Goal: Transaction & Acquisition: Purchase product/service

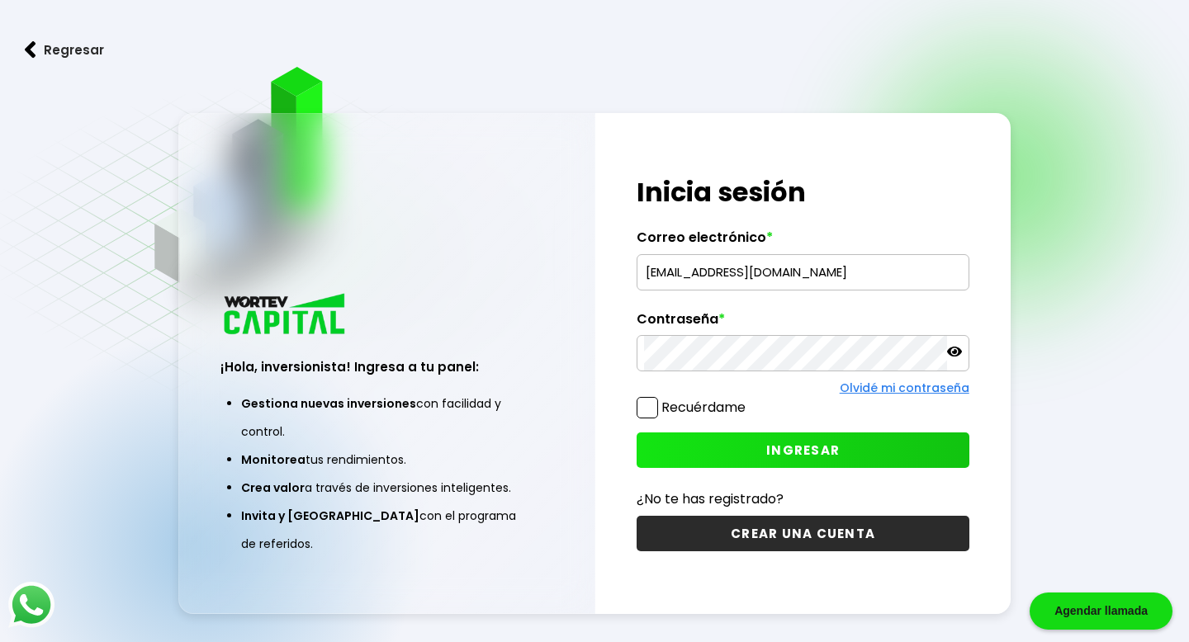
click at [699, 270] on input "paolagallo891@HOTMAIL.COM" at bounding box center [802, 272] width 317 height 35
type input "RICHARD_TICTAC@HOTMAIL.COM"
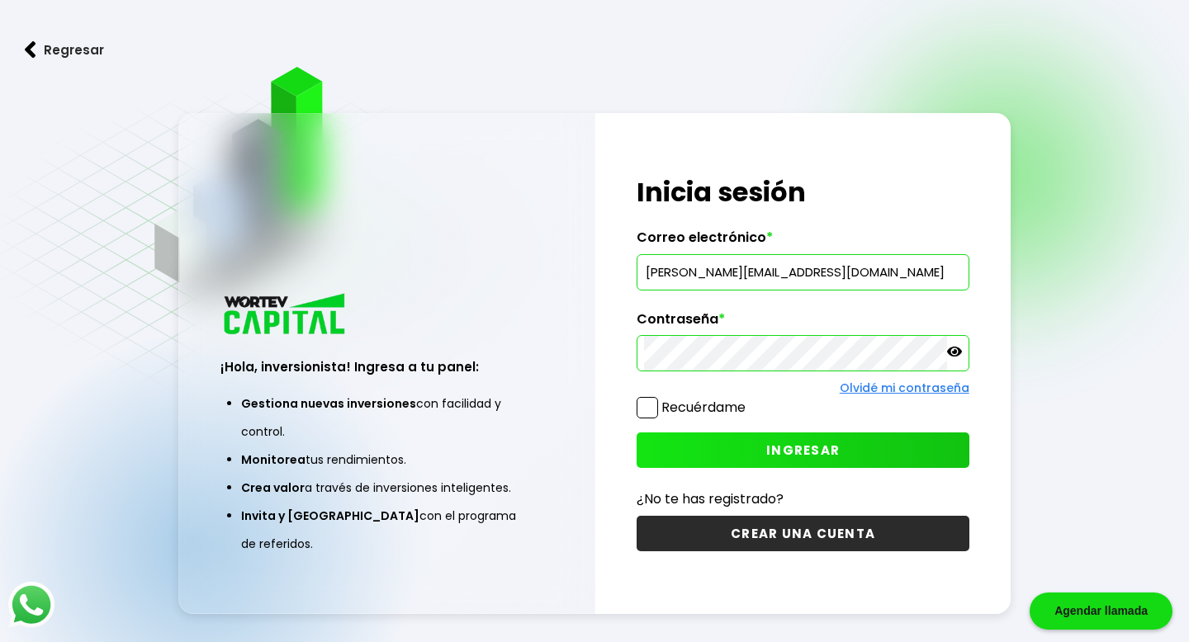
click at [637, 400] on span at bounding box center [647, 407] width 21 height 21
click at [749, 400] on input "Recuérdame" at bounding box center [749, 400] width 0 height 0
click at [758, 462] on button "INGRESAR" at bounding box center [803, 451] width 332 height 36
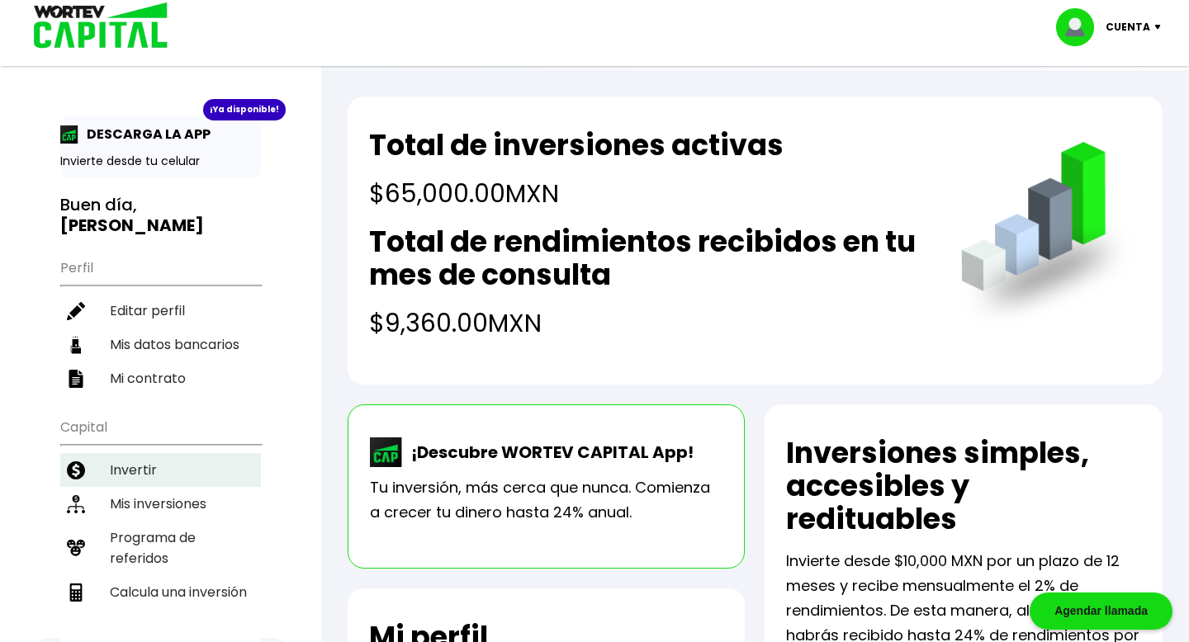
click at [130, 453] on li "Invertir" at bounding box center [160, 470] width 201 height 34
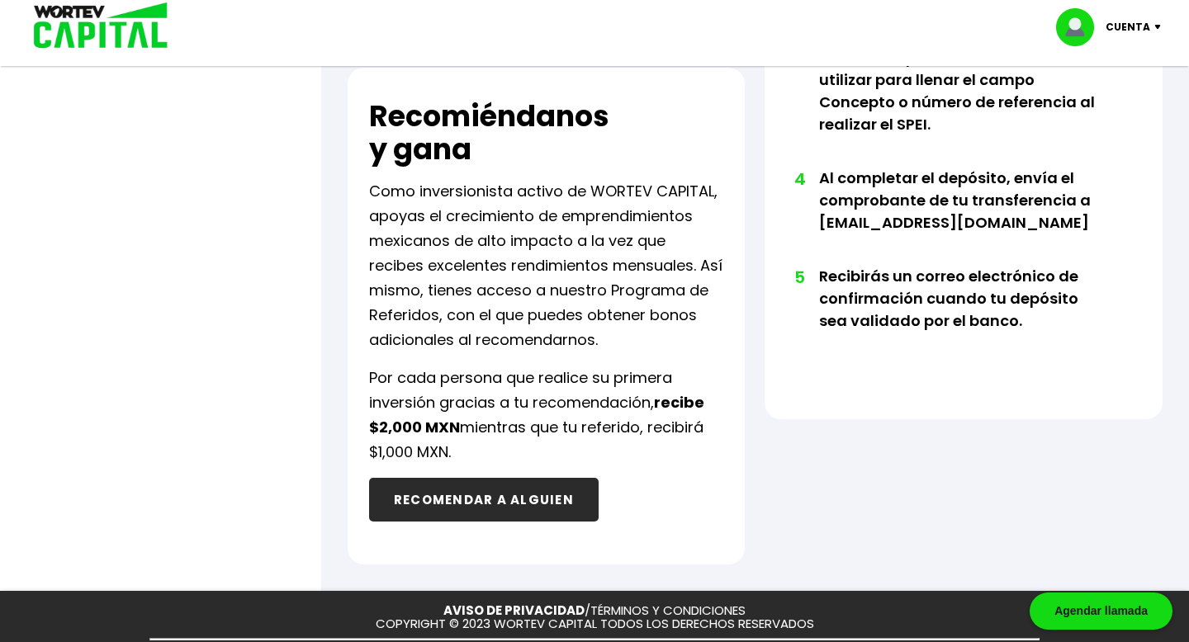
scroll to position [556, 0]
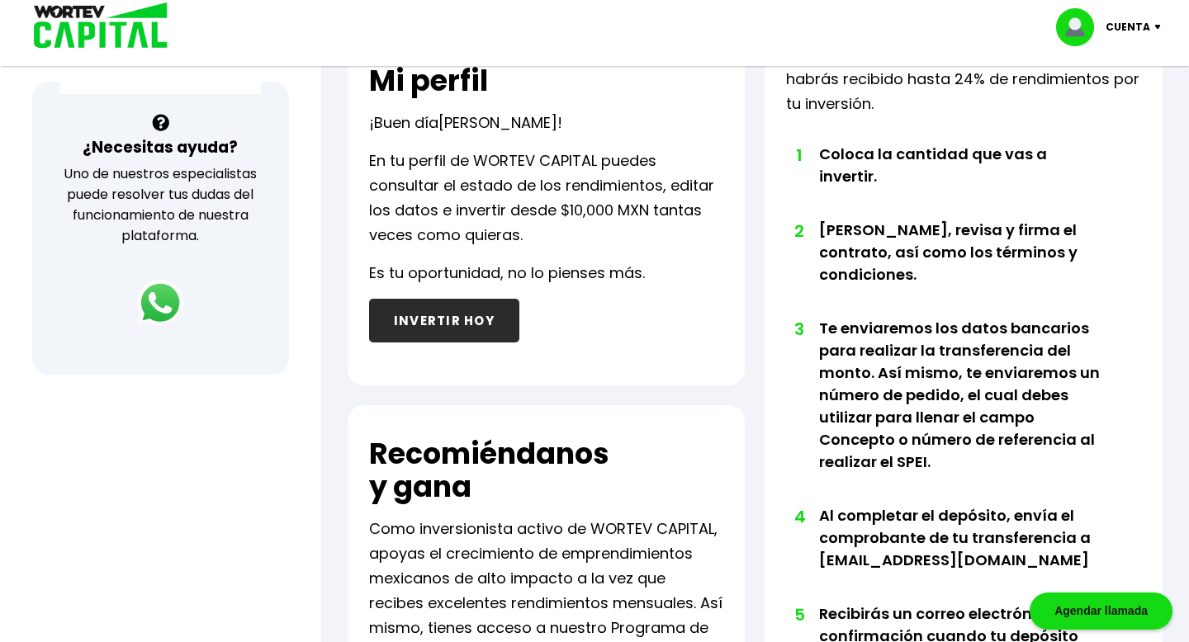
click at [485, 324] on button "INVERTIR HOY" at bounding box center [444, 321] width 150 height 44
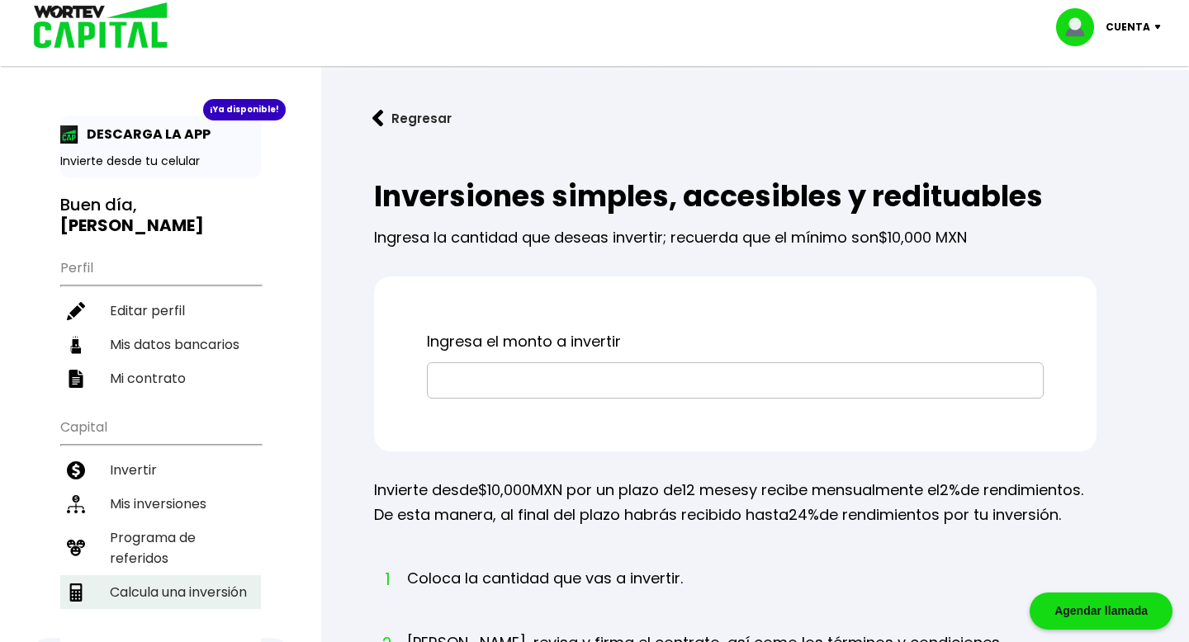
click at [139, 575] on li "Calcula una inversión" at bounding box center [160, 592] width 201 height 34
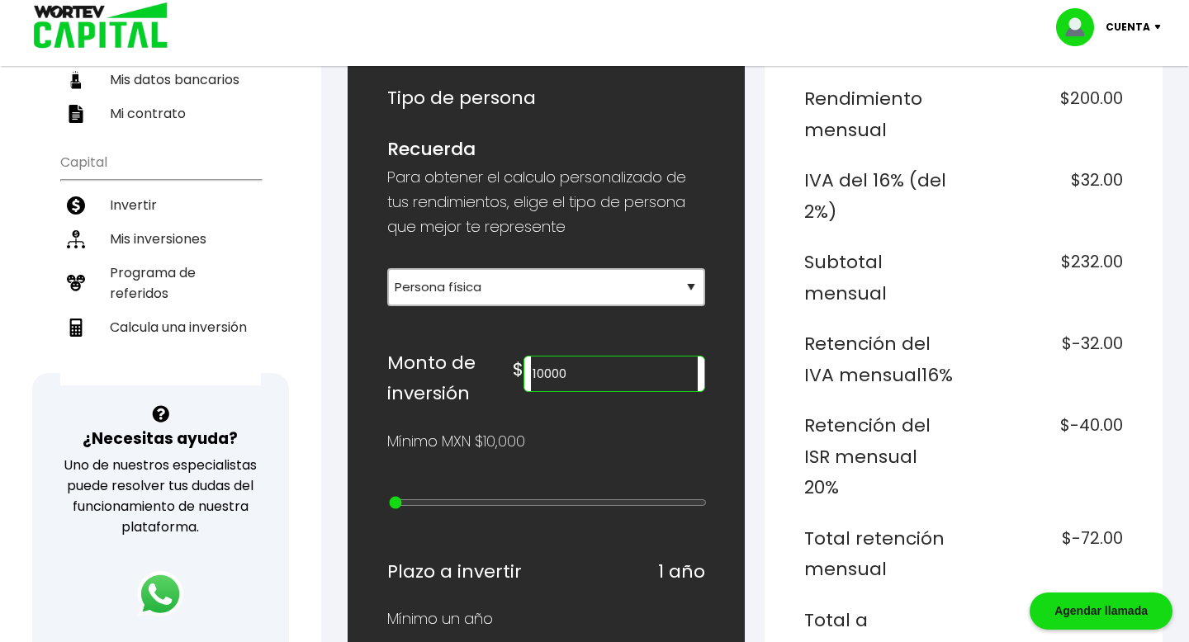
scroll to position [304, 0]
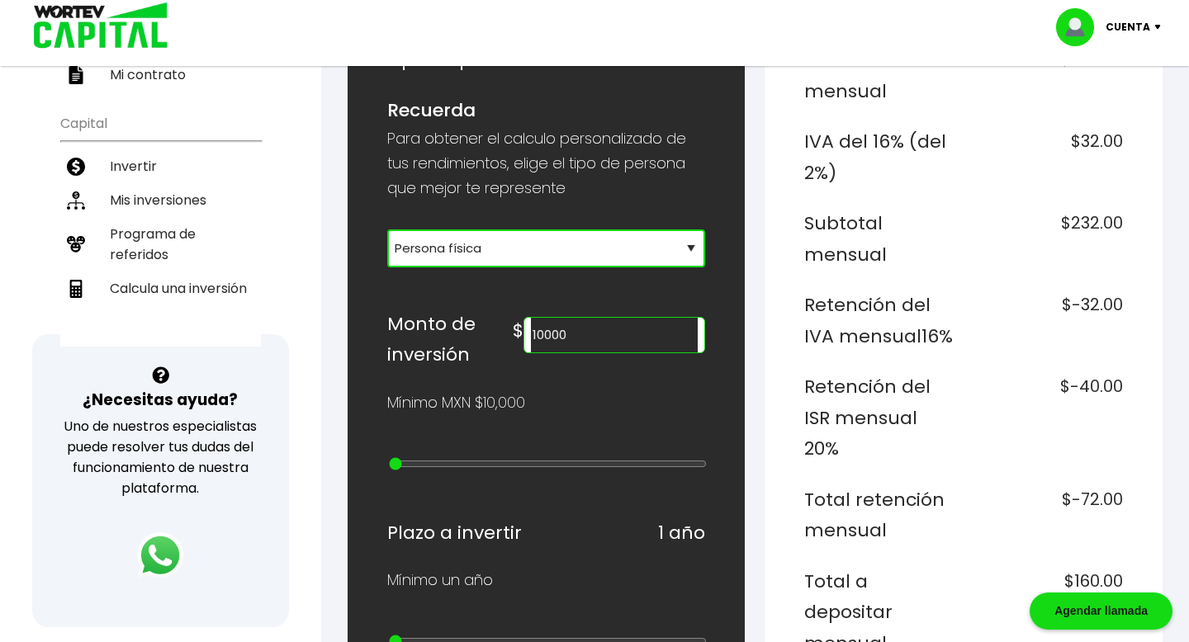
click at [681, 230] on select "Selecciona tu tipo de persona Persona Física que emite factura Persona física P…" at bounding box center [546, 249] width 319 height 38
click at [671, 243] on select "Selecciona tu tipo de persona Persona Física que emite factura Persona física P…" at bounding box center [546, 249] width 319 height 38
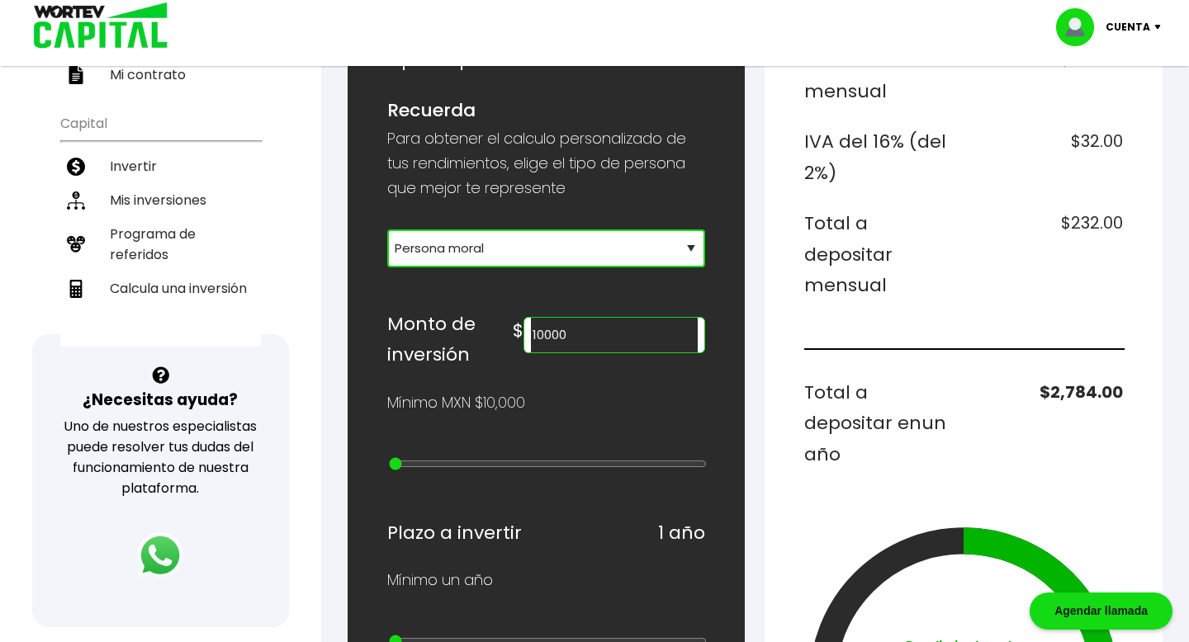
click at [656, 246] on select "Selecciona tu tipo de persona Persona Física que emite factura Persona física P…" at bounding box center [546, 249] width 319 height 38
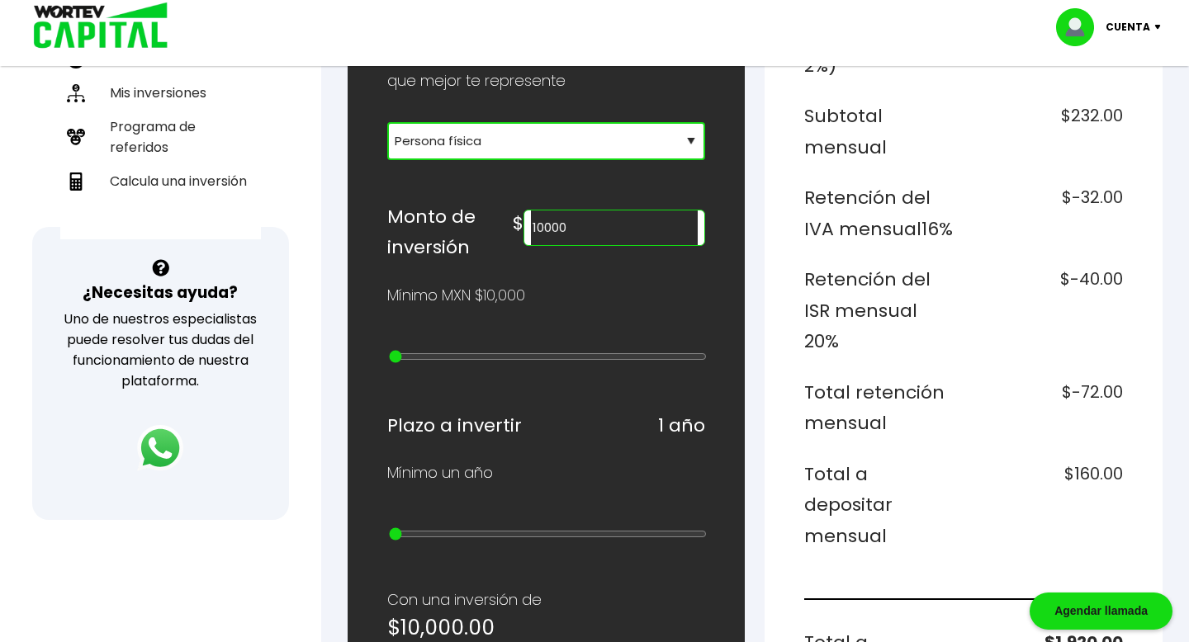
scroll to position [372, 0]
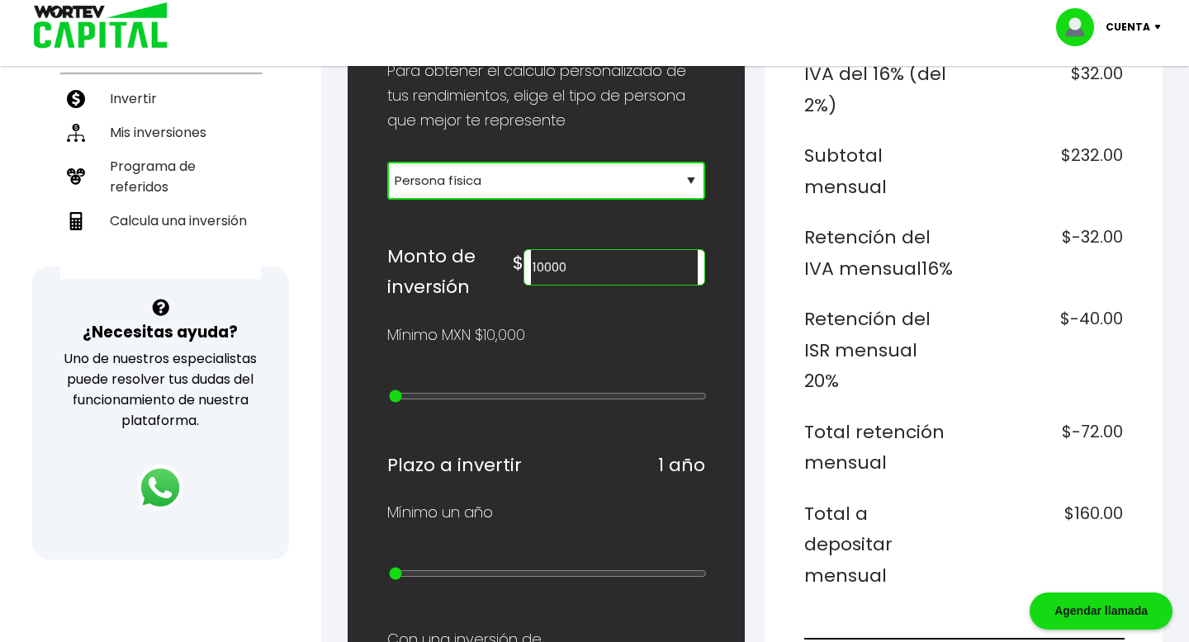
click at [623, 193] on select "Selecciona tu tipo de persona Persona Física que emite factura Persona física P…" at bounding box center [546, 181] width 319 height 38
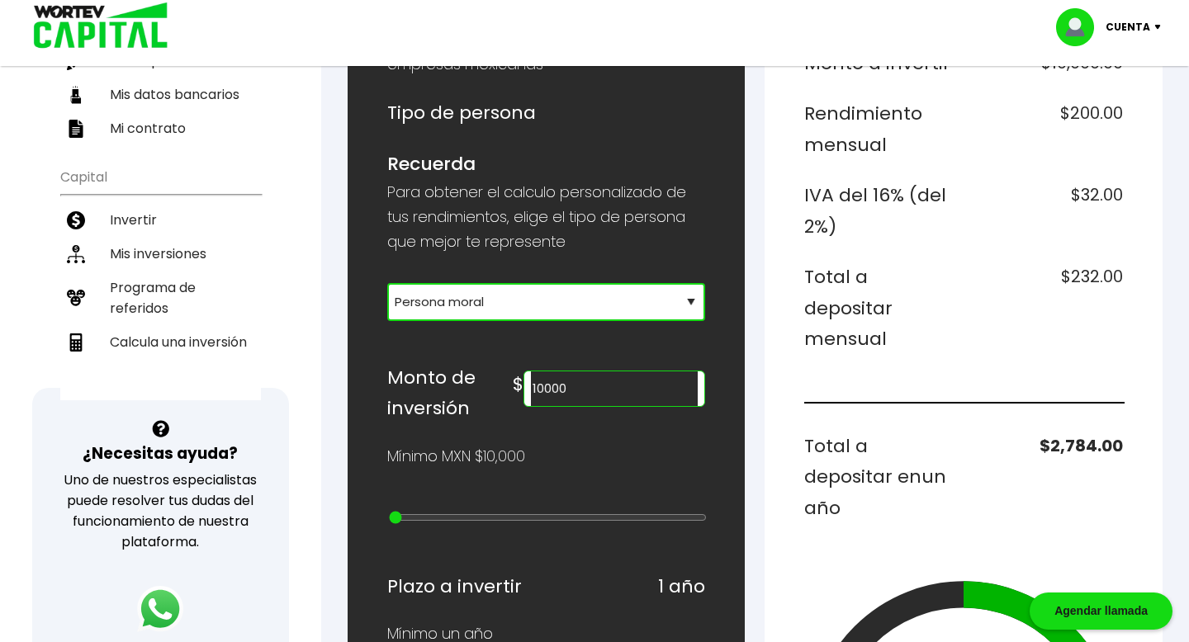
scroll to position [198, 0]
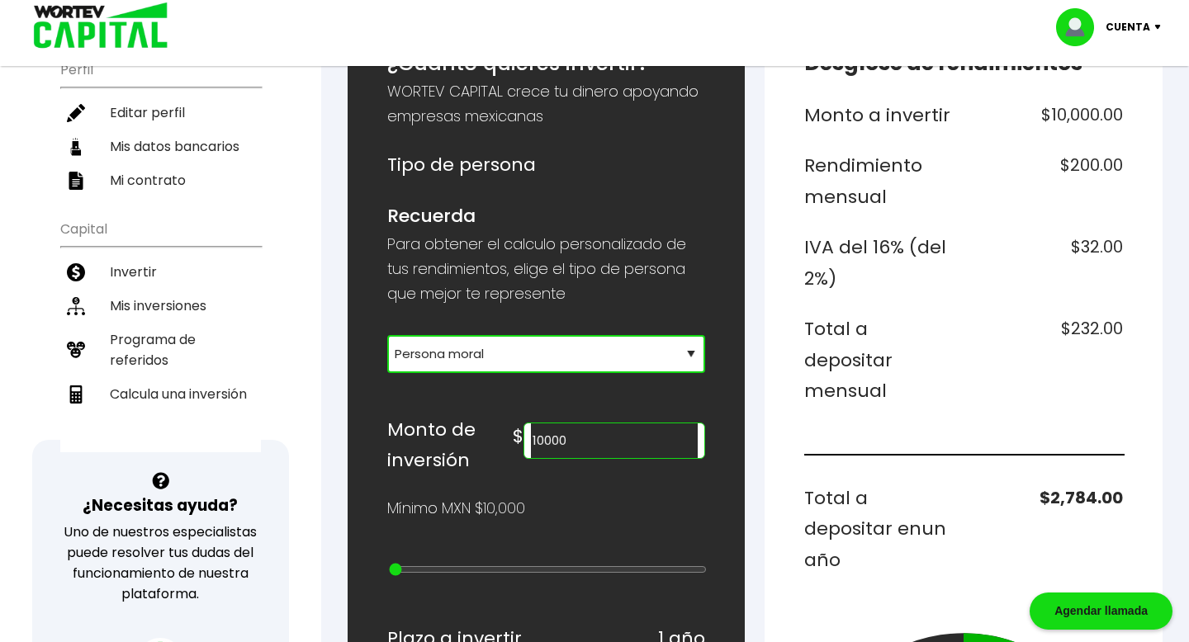
click at [621, 363] on select "Selecciona tu tipo de persona Persona Física que emite factura Persona física P…" at bounding box center [546, 354] width 319 height 38
select select "1"
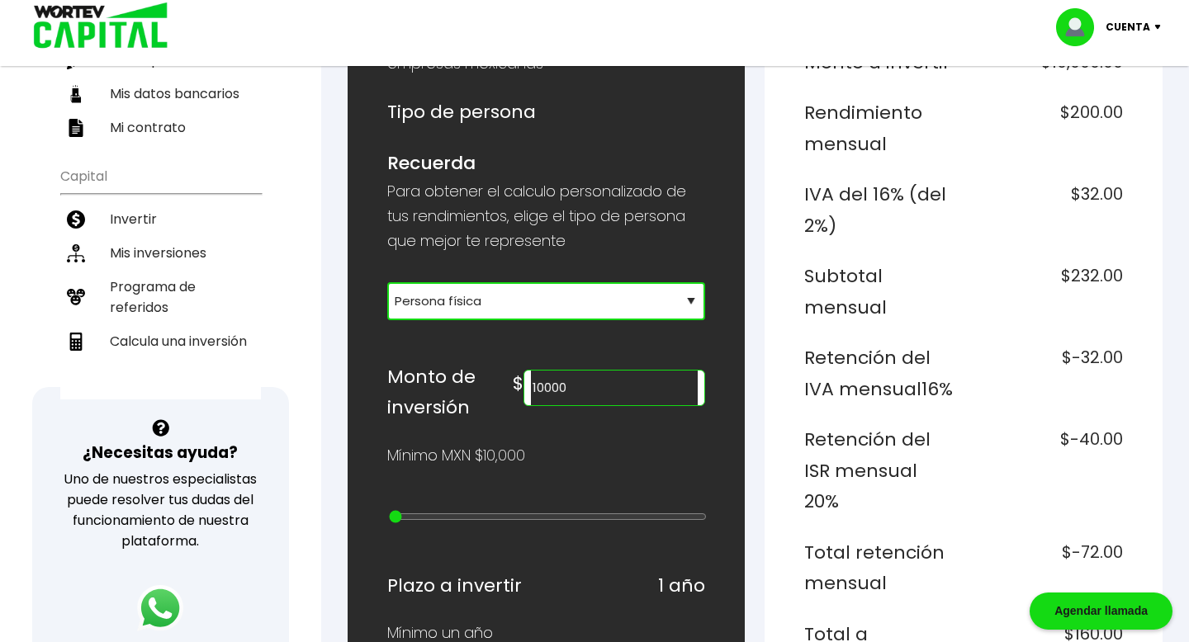
scroll to position [0, 0]
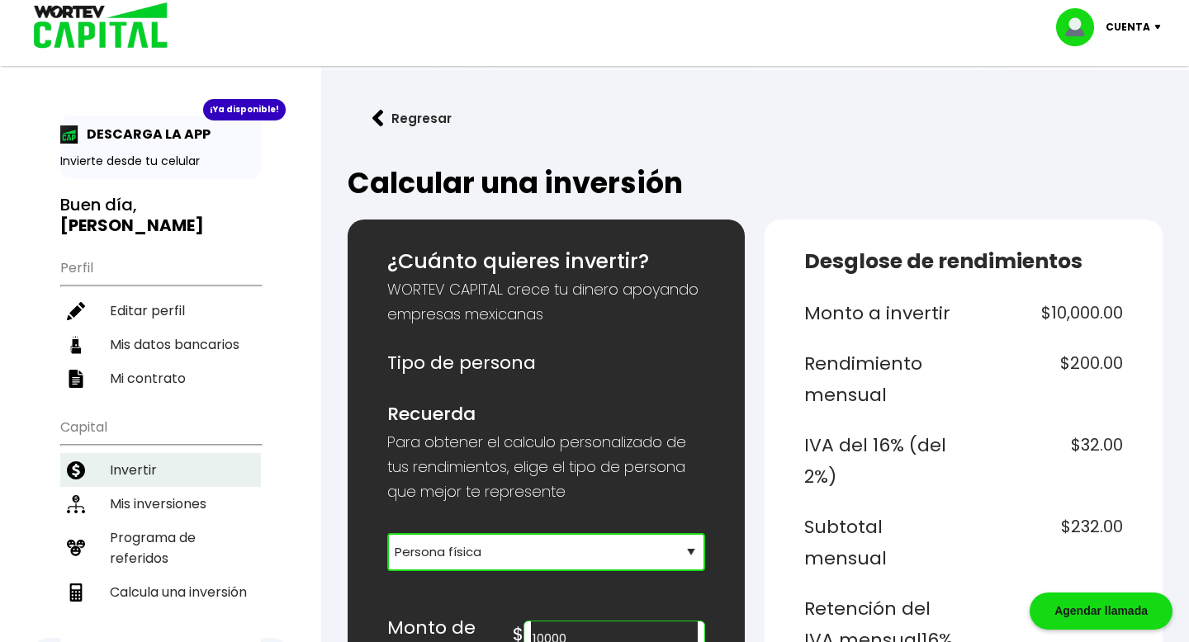
click at [135, 453] on li "Invertir" at bounding box center [160, 470] width 201 height 34
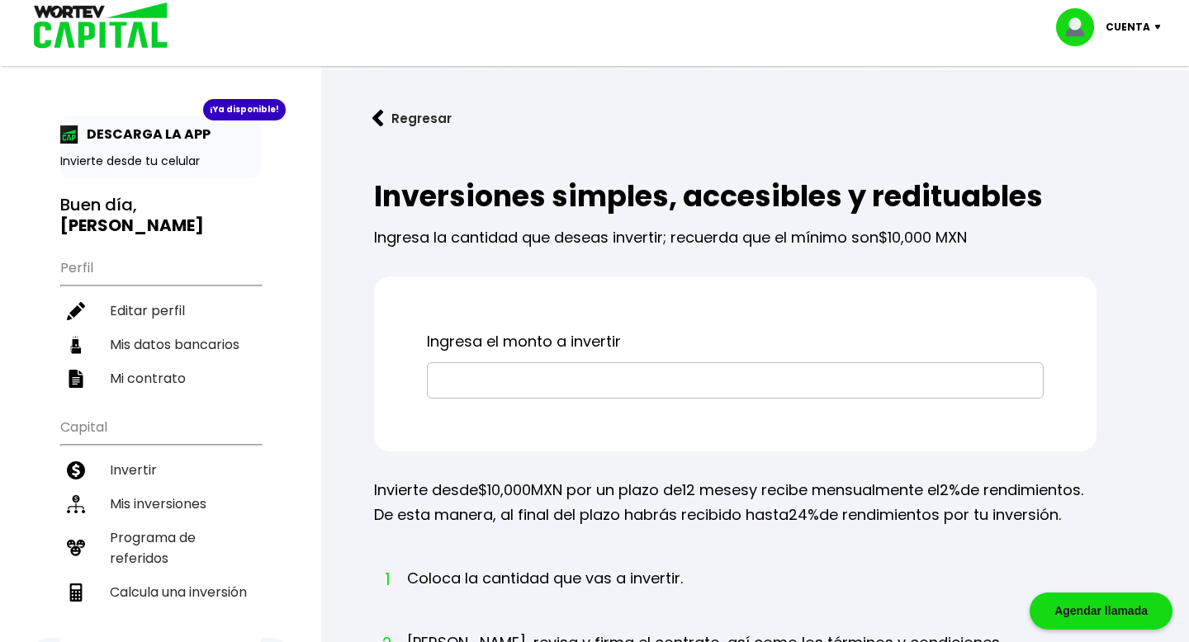
click at [513, 372] on input "text" at bounding box center [735, 380] width 602 height 35
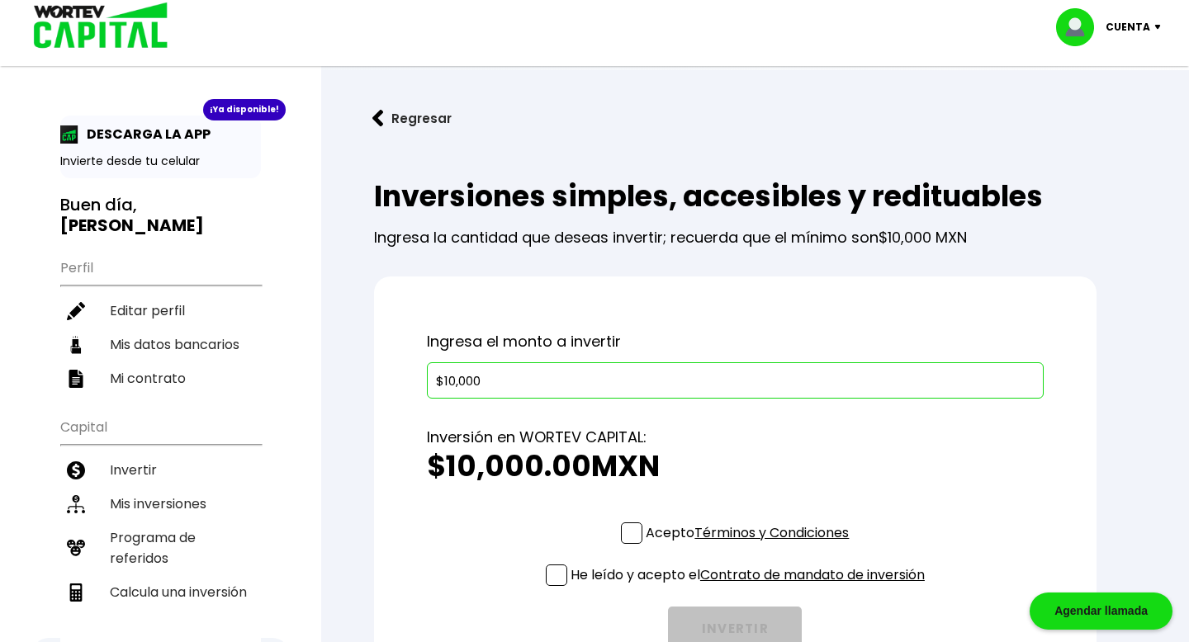
type input "$10,000"
click at [552, 578] on span at bounding box center [556, 575] width 21 height 21
click at [750, 588] on input "He leído y acepto el Contrato de mandato de inversión" at bounding box center [750, 588] width 0 height 0
click at [624, 533] on span at bounding box center [631, 533] width 21 height 21
click at [750, 546] on input "Acepto Términos y Condiciones" at bounding box center [750, 546] width 0 height 0
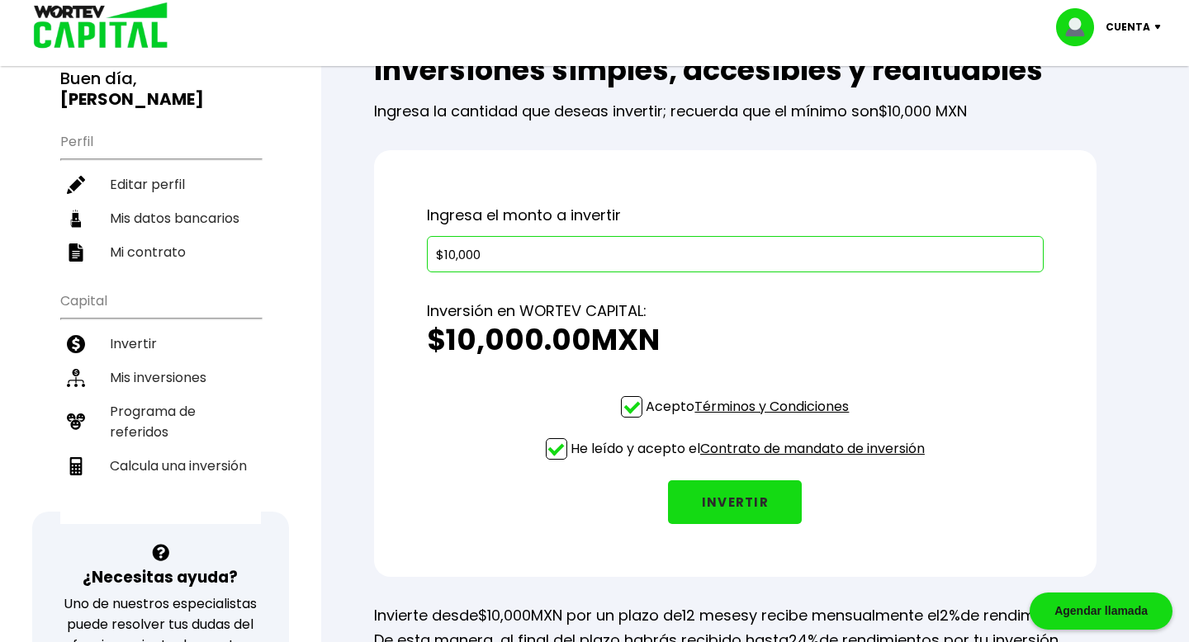
scroll to position [133, 0]
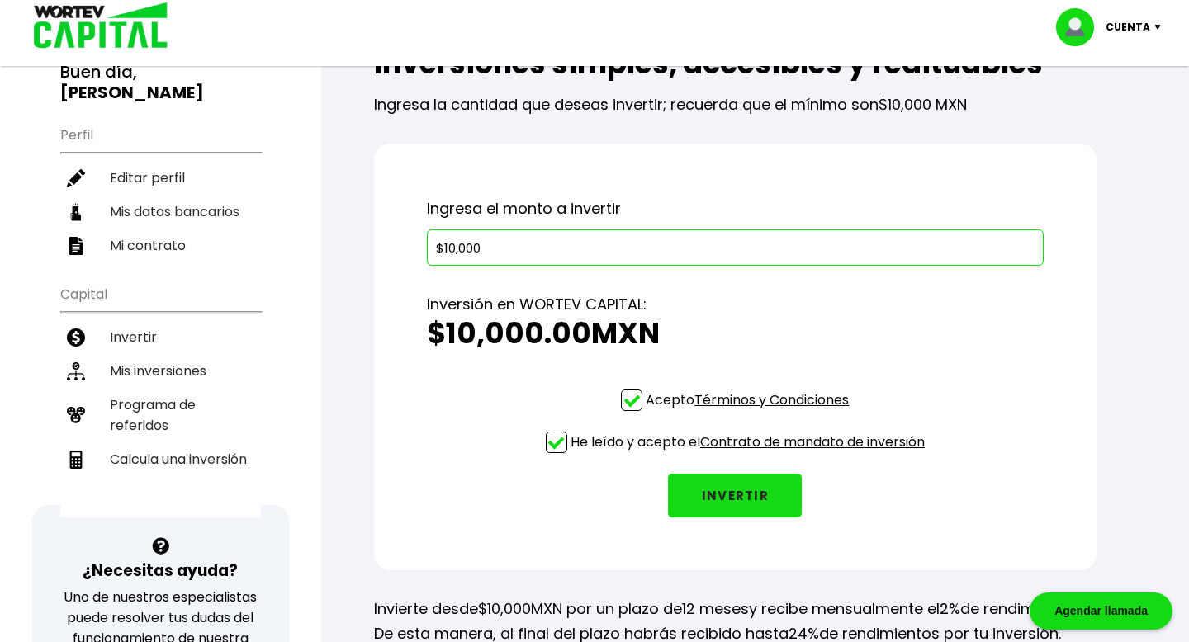
click at [741, 496] on button "INVERTIR" at bounding box center [735, 496] width 134 height 44
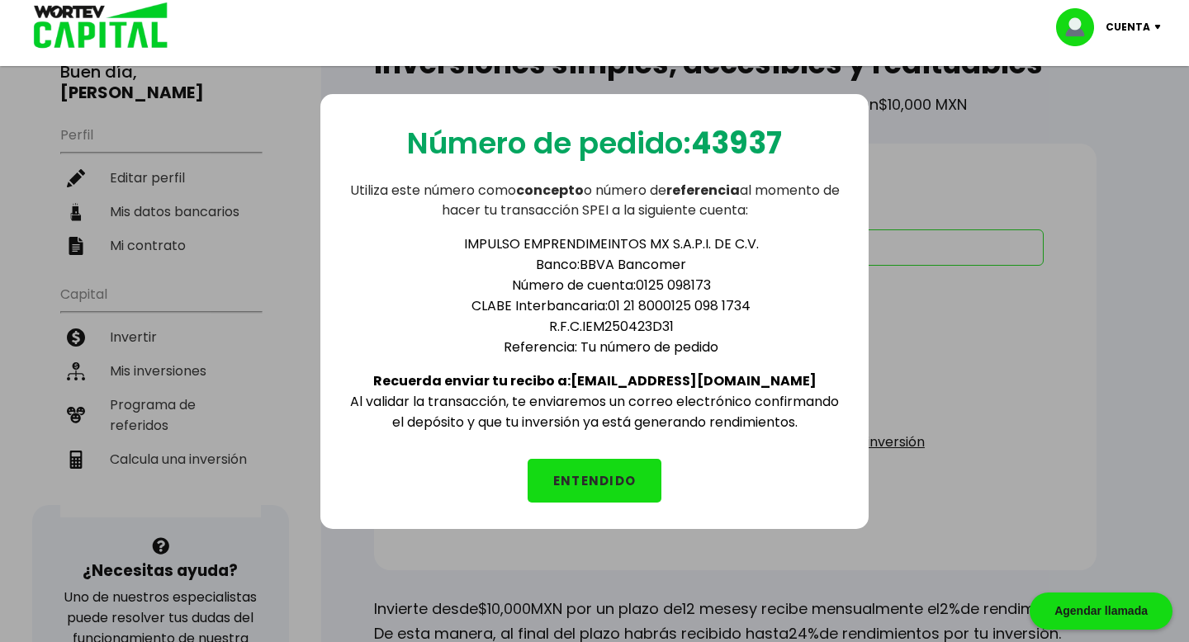
click at [639, 466] on button "ENTENDIDO" at bounding box center [595, 481] width 134 height 44
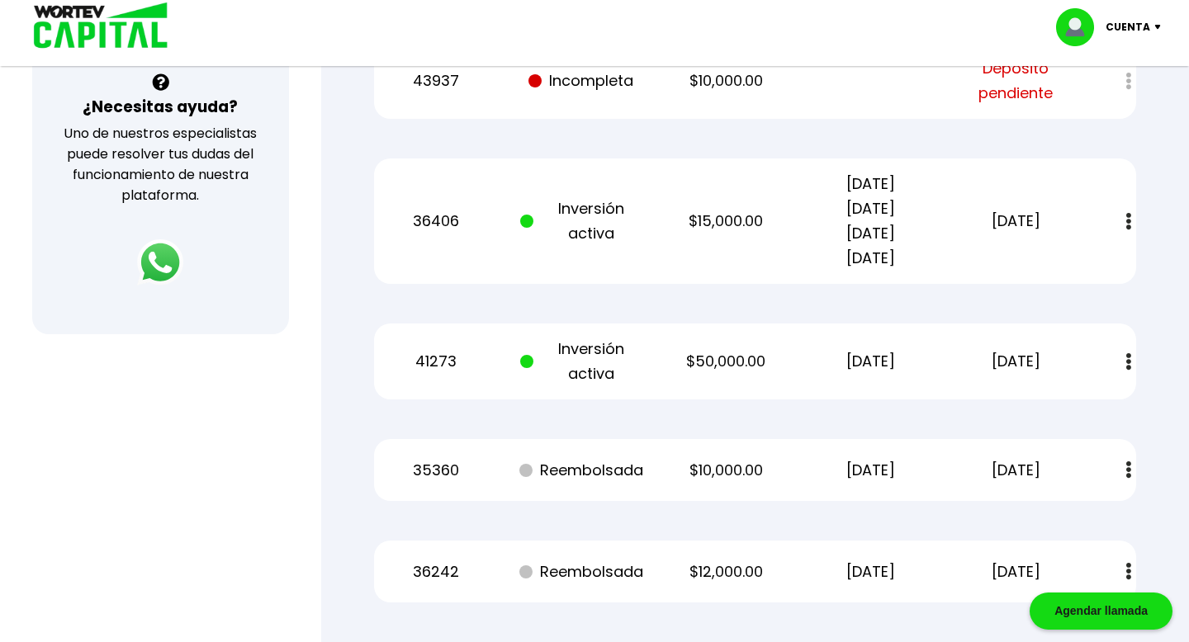
scroll to position [599, 0]
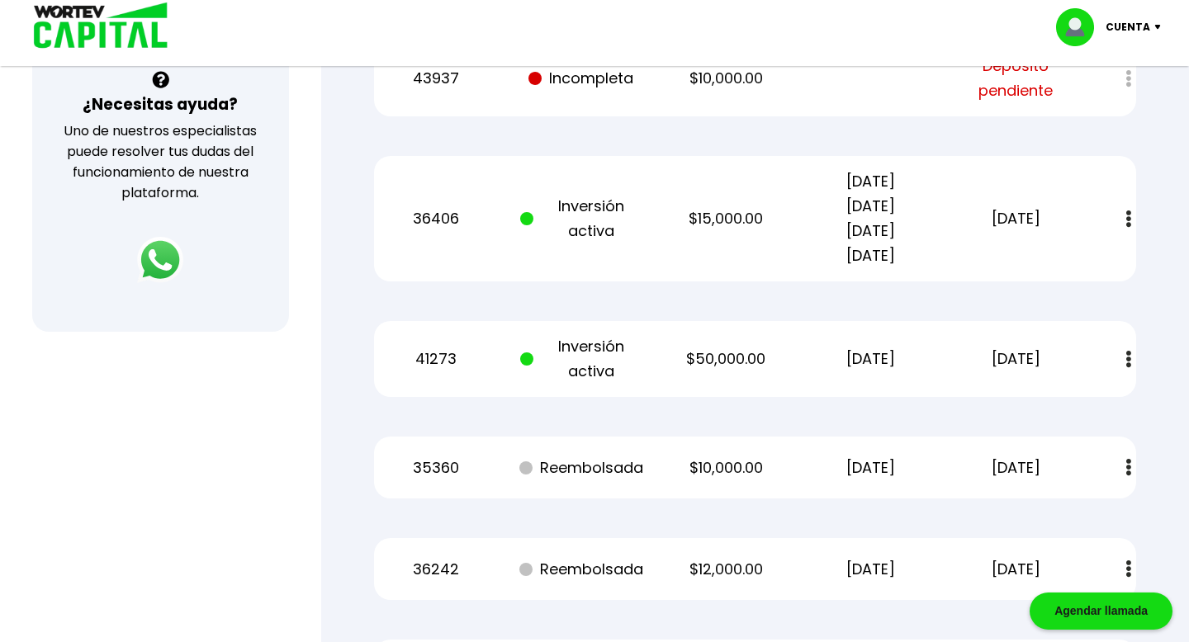
click at [1033, 217] on p "[DATE]" at bounding box center [1015, 218] width 122 height 25
click at [1133, 215] on button at bounding box center [1128, 219] width 23 height 36
click at [1008, 222] on p "[DATE]" at bounding box center [1015, 218] width 122 height 25
click at [513, 296] on div "Mis inversiones Como inversionista activo de WORTEV CAPITAL, apoyas el crecimie…" at bounding box center [755, 141] width 815 height 1174
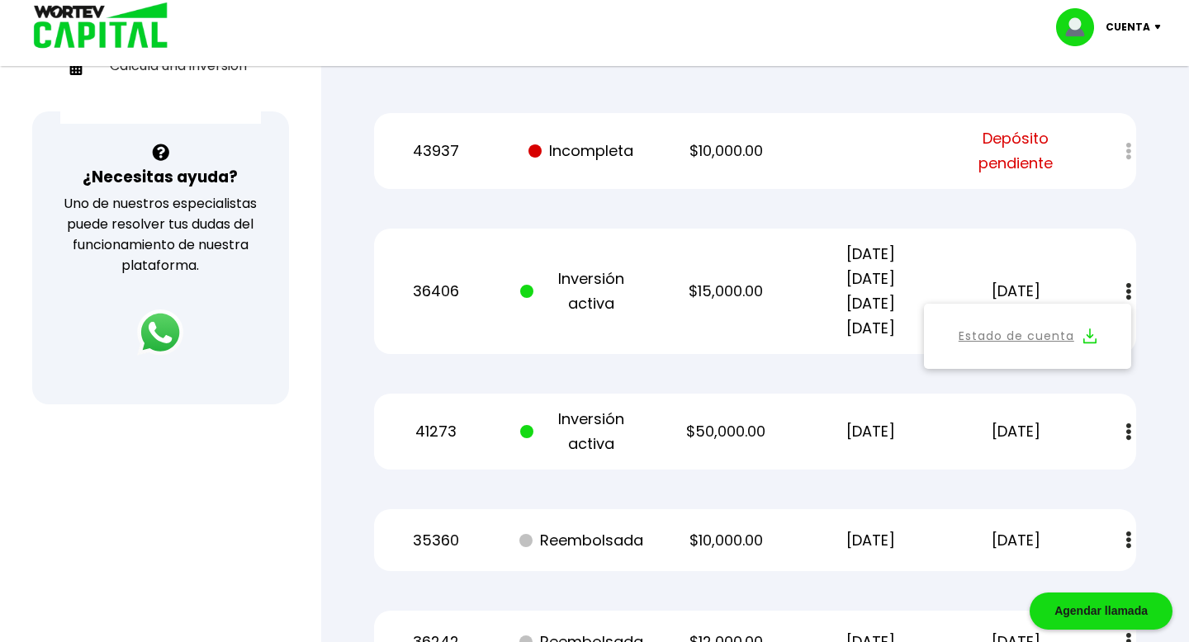
scroll to position [528, 0]
click at [502, 316] on div "36406 Inversión activa $15,000.00 27/12/2023 27/12/2024 27/12/2025 27/12/2026 2…" at bounding box center [755, 289] width 762 height 125
click at [612, 372] on div "Mis inversiones Como inversionista activo de WORTEV CAPITAL, apoyas el crecimie…" at bounding box center [755, 212] width 815 height 1174
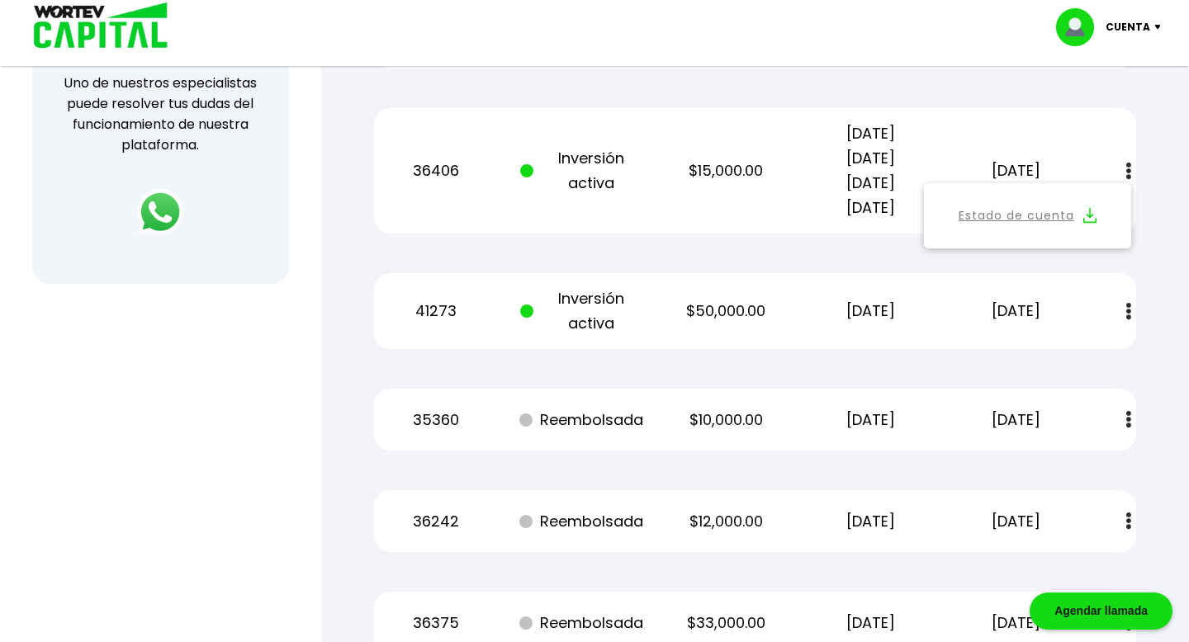
scroll to position [650, 0]
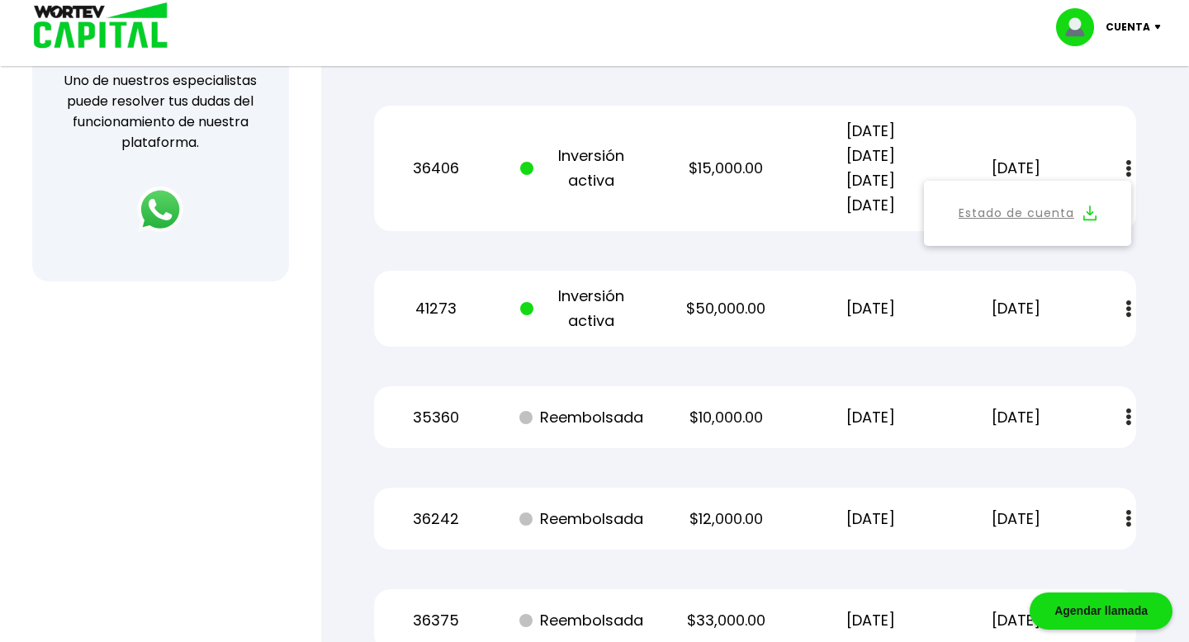
click at [581, 313] on p "Inversión activa" at bounding box center [581, 309] width 122 height 50
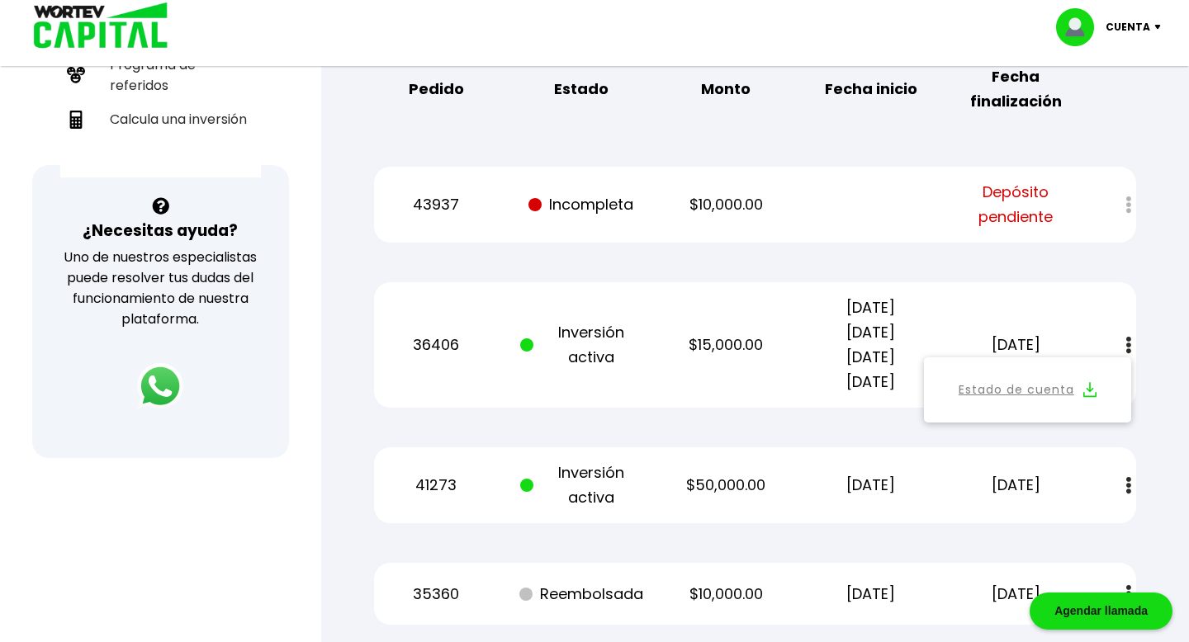
scroll to position [477, 0]
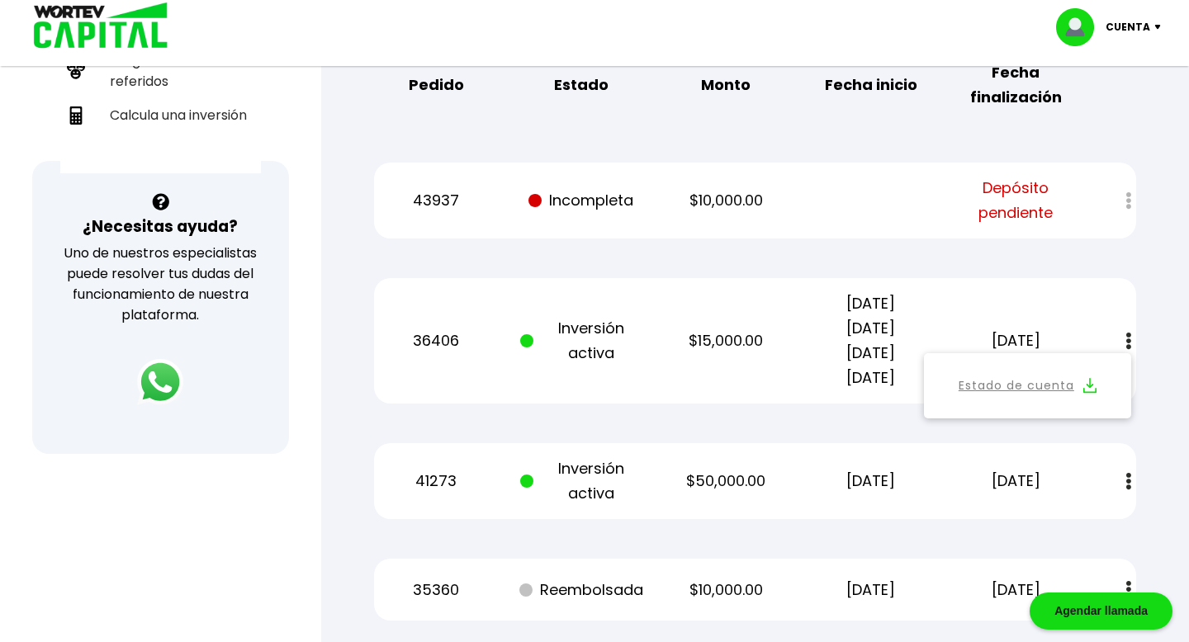
click at [615, 421] on div "Mis inversiones Como inversionista activo de WORTEV CAPITAL, apoyas el crecimie…" at bounding box center [755, 263] width 815 height 1174
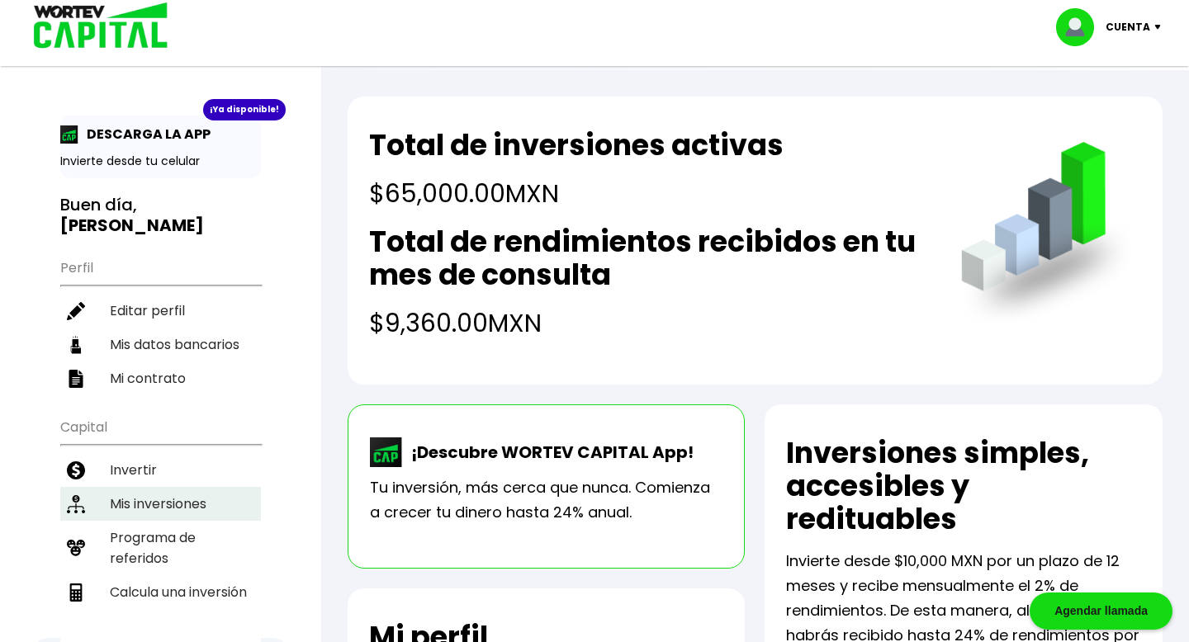
click at [153, 487] on li "Mis inversiones" at bounding box center [160, 504] width 201 height 34
